Goal: Use online tool/utility: Utilize a website feature to perform a specific function

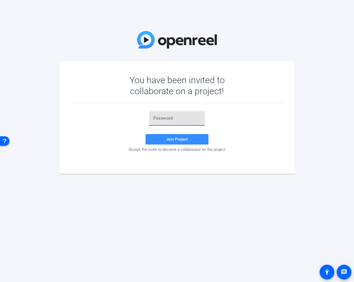
click at [194, 116] on input "text" at bounding box center [177, 118] width 47 height 6
paste input "I=I,#["
type input "I=I,#["
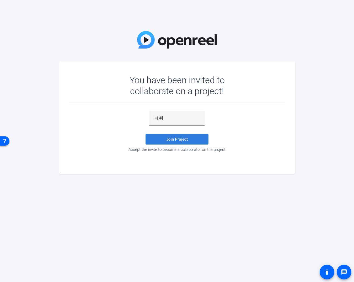
click at [180, 143] on span at bounding box center [177, 139] width 63 height 13
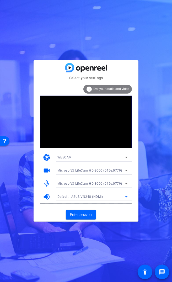
click at [108, 199] on div "Default - ASUS VN248 (HDMI)" at bounding box center [91, 196] width 68 height 7
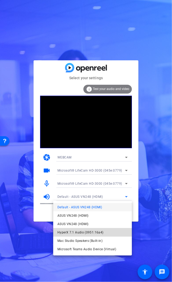
click at [108, 232] on mat-option "HyperX 7.1 Audio (0951:16a4)" at bounding box center [92, 232] width 79 height 8
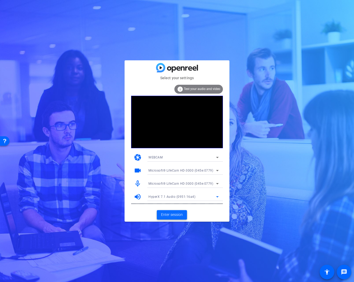
click at [186, 216] on span at bounding box center [172, 215] width 30 height 13
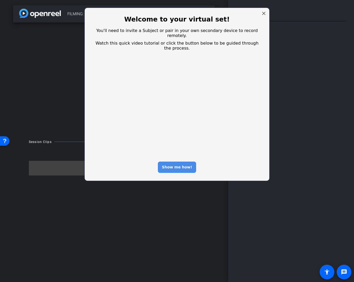
click at [182, 162] on div "Show me how!" at bounding box center [177, 167] width 38 height 11
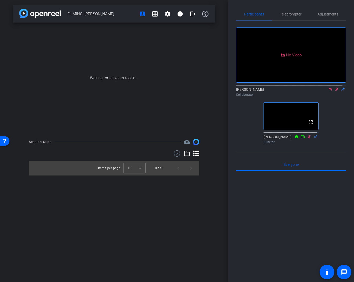
drag, startPoint x: 309, startPoint y: 108, endPoint x: 318, endPoint y: 105, distance: 9.6
click at [310, 108] on video at bounding box center [291, 116] width 55 height 27
click at [335, 91] on icon at bounding box center [337, 89] width 4 height 4
click at [329, 92] on mat-icon at bounding box center [331, 89] width 6 height 5
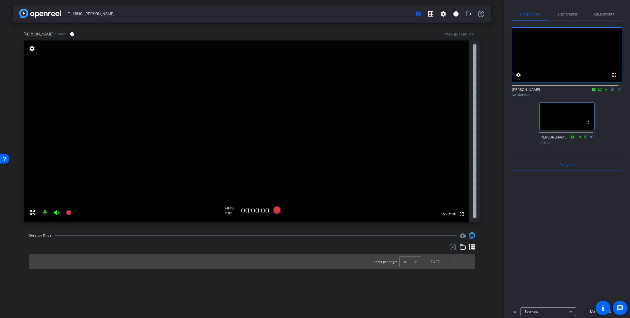
click at [354, 71] on div "FILMING: [PERSON_NAME] account_box grid_on settings info logout [PERSON_NAME] C…" at bounding box center [252, 159] width 504 height 318
click at [354, 91] on mat-icon "flip" at bounding box center [612, 89] width 6 height 5
click at [354, 91] on icon at bounding box center [606, 89] width 4 height 4
click at [354, 91] on mat-icon "flip" at bounding box center [612, 89] width 6 height 5
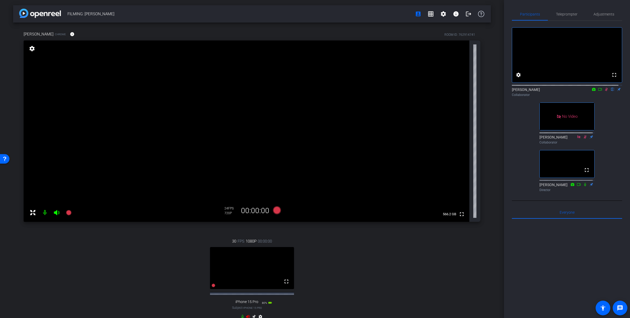
click at [243, 282] on video at bounding box center [252, 268] width 84 height 42
click at [283, 282] on mat-icon "fullscreen" at bounding box center [286, 281] width 6 height 6
click at [55, 214] on icon at bounding box center [57, 212] width 6 height 6
click at [45, 214] on mat-icon at bounding box center [45, 212] width 10 height 10
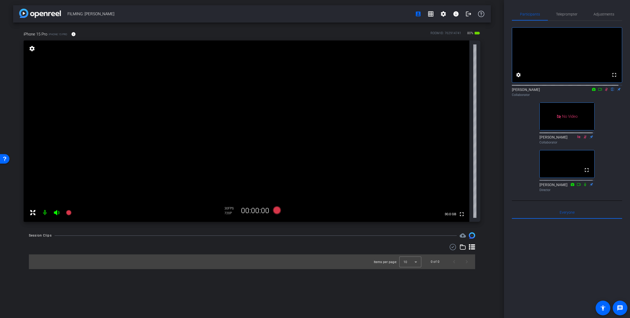
click at [354, 97] on div "[PERSON_NAME] flip Collaborator" at bounding box center [567, 92] width 110 height 10
click at [354, 91] on icon at bounding box center [606, 89] width 3 height 3
click at [354, 91] on icon at bounding box center [606, 89] width 4 height 4
click at [354, 92] on mat-icon at bounding box center [606, 89] width 6 height 5
click at [354, 13] on span "Teleprompter" at bounding box center [567, 14] width 22 height 4
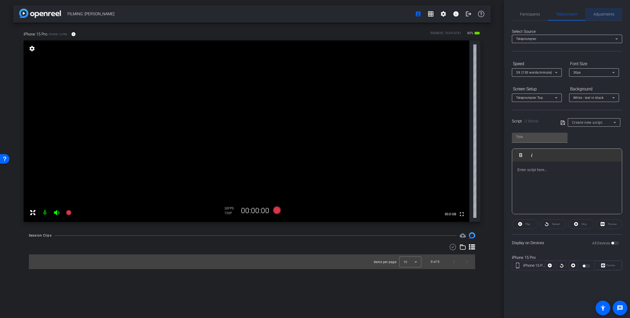
click at [354, 18] on span "Adjustments" at bounding box center [603, 14] width 21 height 13
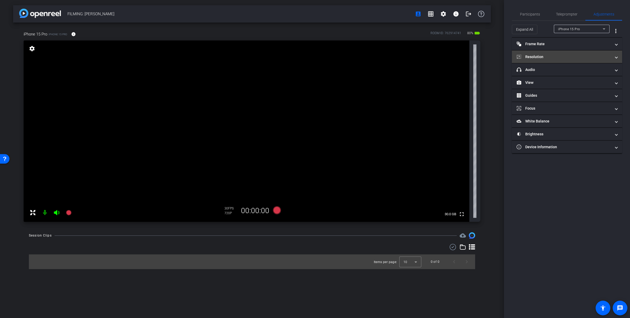
click at [354, 61] on mat-expansion-panel-header "Resolution" at bounding box center [567, 56] width 110 height 13
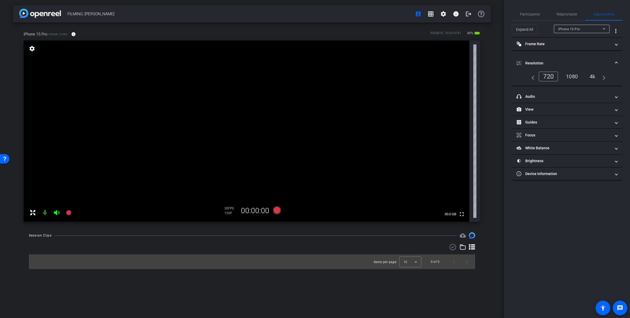
click at [354, 75] on div "1080" at bounding box center [572, 76] width 20 height 9
click at [354, 63] on mat-panel-title "Resolution" at bounding box center [564, 63] width 94 height 6
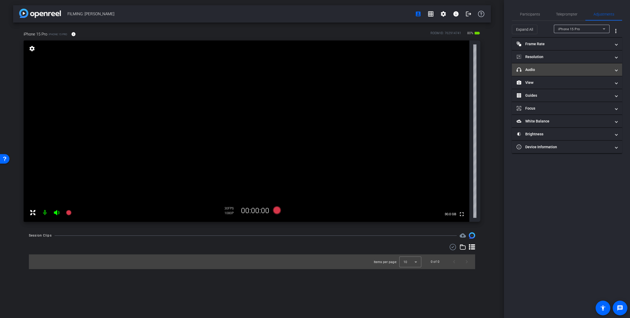
click at [354, 72] on mat-panel-title "headphone icon Audio" at bounding box center [564, 70] width 94 height 6
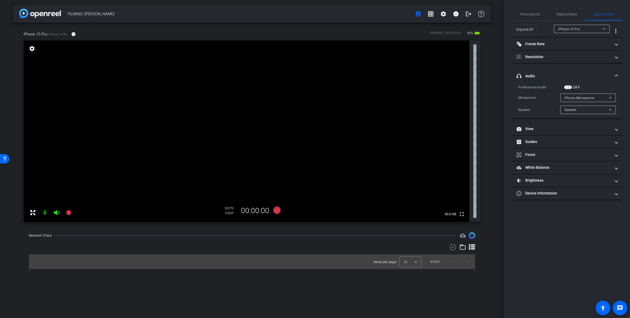
click at [354, 97] on span "iPhone Microphone" at bounding box center [579, 98] width 30 height 4
click at [354, 85] on div at bounding box center [315, 159] width 630 height 318
click at [354, 17] on span "Participants" at bounding box center [530, 14] width 20 height 13
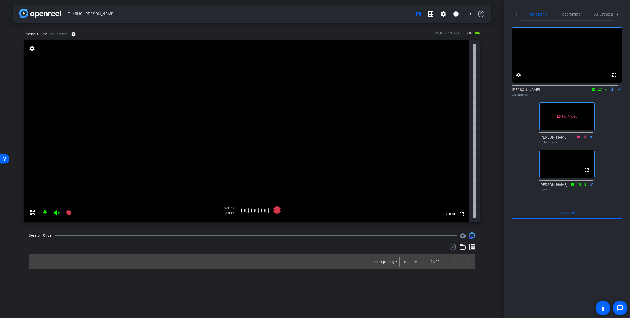
click at [354, 16] on div at bounding box center [617, 14] width 9 height 13
click at [354, 16] on span "Teleprompter" at bounding box center [560, 14] width 22 height 4
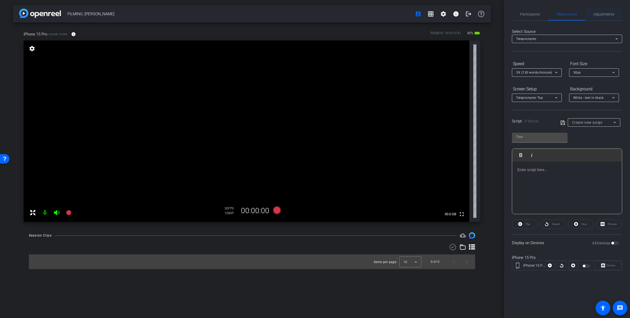
click at [354, 14] on span "Adjustments" at bounding box center [603, 14] width 21 height 4
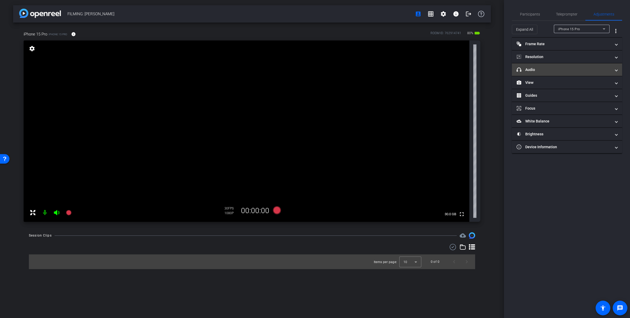
click at [354, 71] on mat-panel-title "headphone icon Audio" at bounding box center [564, 70] width 94 height 6
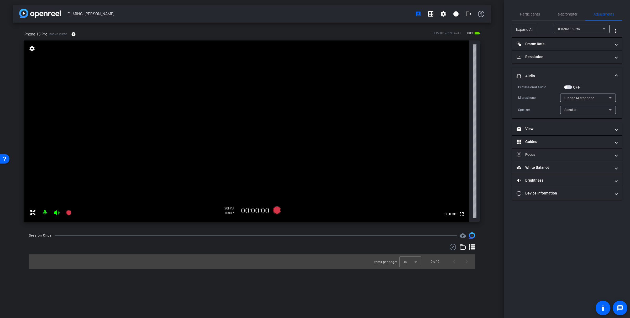
click at [354, 86] on span "button" at bounding box center [565, 87] width 3 height 3
click at [354, 97] on span "iPhone Microphone" at bounding box center [579, 98] width 30 height 4
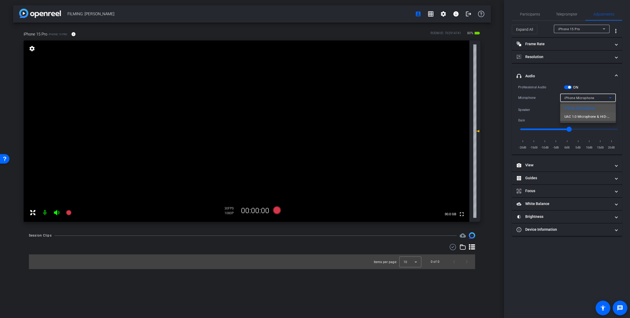
click at [354, 113] on span "UAC 1.0 Microphone & HID-Mediakey" at bounding box center [587, 116] width 47 height 6
drag, startPoint x: 476, startPoint y: 132, endPoint x: 477, endPoint y: 153, distance: 21.0
click at [354, 153] on icon at bounding box center [476, 149] width 6 height 6
drag, startPoint x: 548, startPoint y: 130, endPoint x: 539, endPoint y: 131, distance: 9.2
click at [354, 131] on input "range" at bounding box center [569, 129] width 109 height 12
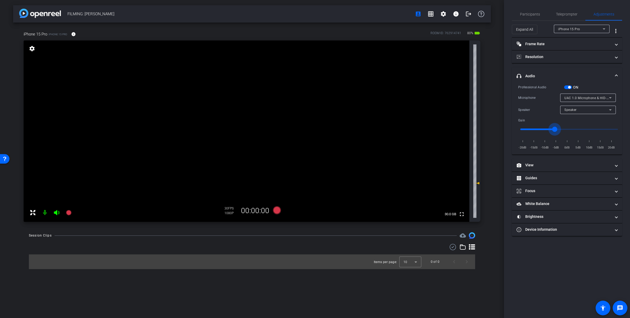
drag, startPoint x: 549, startPoint y: 129, endPoint x: 554, endPoint y: 130, distance: 5.2
type input "-6"
click at [354, 130] on input "range" at bounding box center [569, 129] width 109 height 12
click at [354, 19] on span "Participants" at bounding box center [530, 14] width 20 height 13
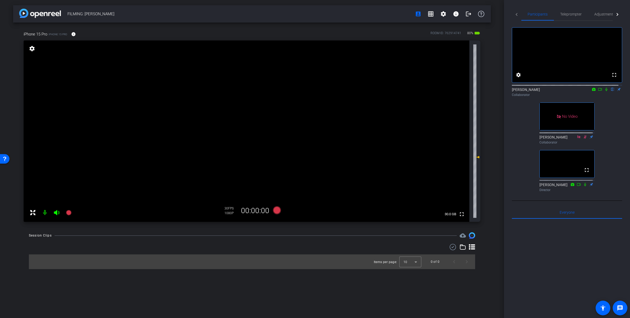
click at [354, 91] on icon at bounding box center [606, 89] width 2 height 3
click at [354, 91] on icon at bounding box center [606, 89] width 3 height 3
click at [354, 97] on div "Collaborator" at bounding box center [567, 94] width 110 height 5
click at [354, 91] on icon at bounding box center [606, 89] width 2 height 3
click at [354, 91] on icon at bounding box center [600, 89] width 4 height 4
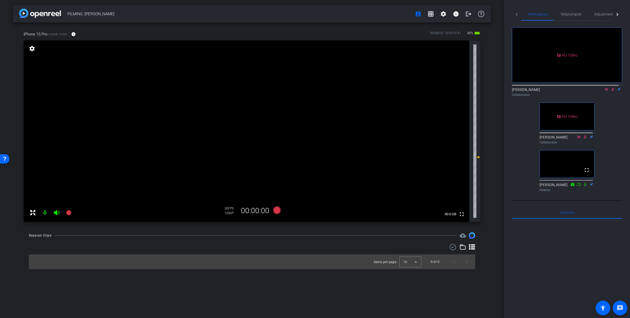
click at [354, 91] on icon at bounding box center [612, 89] width 3 height 3
click at [354, 91] on icon at bounding box center [613, 89] width 4 height 4
click at [274, 214] on icon at bounding box center [277, 209] width 13 height 9
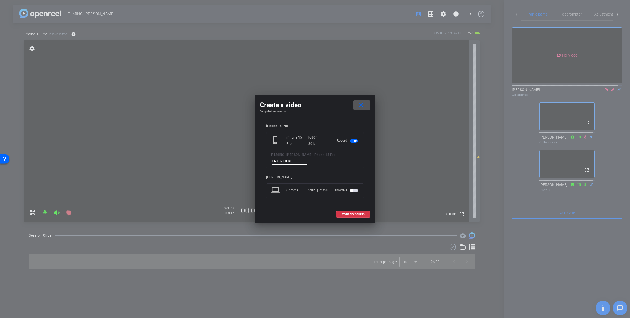
click at [300, 160] on input at bounding box center [289, 161] width 35 height 7
type input "vid 1"
click at [347, 215] on span at bounding box center [353, 214] width 34 height 13
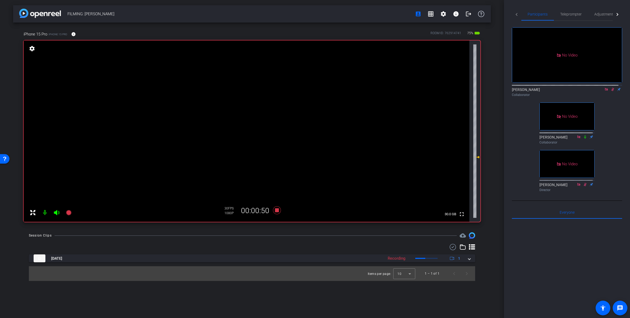
drag, startPoint x: 582, startPoint y: 146, endPoint x: 596, endPoint y: 168, distance: 26.2
click at [354, 168] on div "No Video [PERSON_NAME] Collaborator No Video [PERSON_NAME] Collaborator No Vide…" at bounding box center [567, 107] width 110 height 173
